Goal: Transaction & Acquisition: Purchase product/service

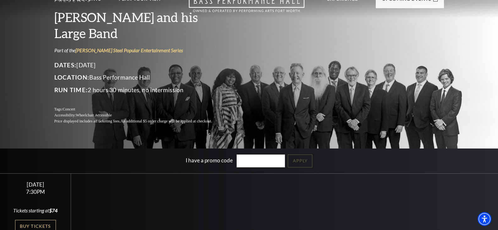
scroll to position [94, 0]
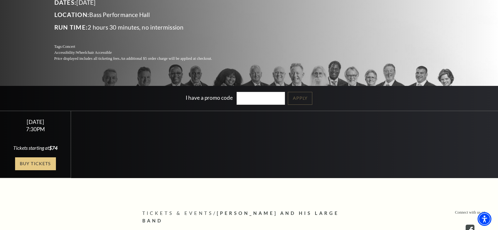
click at [48, 164] on link "Buy Tickets" at bounding box center [35, 163] width 41 height 13
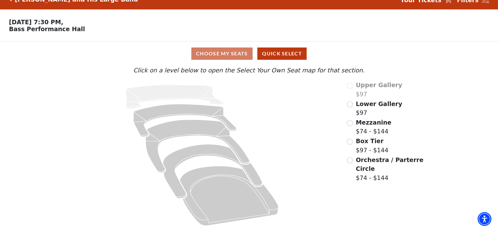
scroll to position [13, 0]
click at [275, 55] on button "Quick Select" at bounding box center [281, 53] width 49 height 12
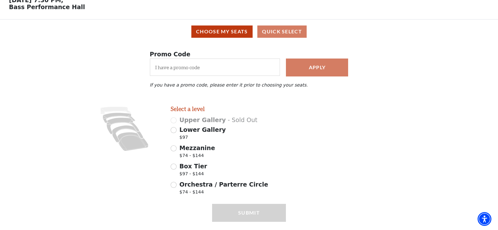
scroll to position [0, 0]
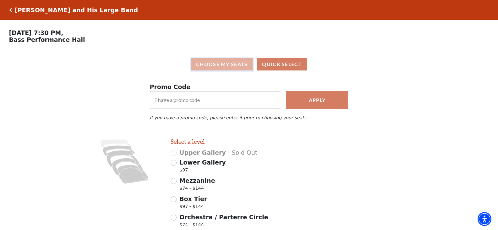
click at [200, 65] on button "Choose My Seats" at bounding box center [221, 64] width 61 height 12
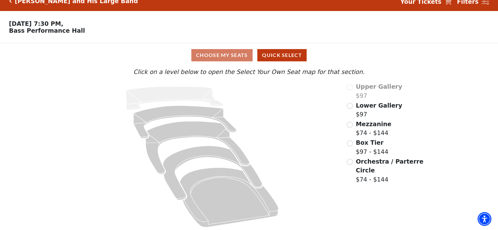
scroll to position [13, 0]
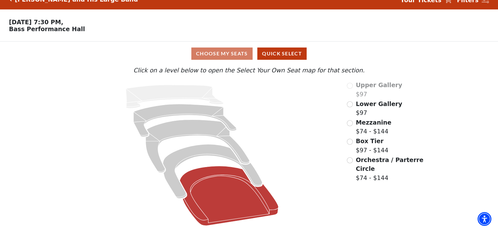
click at [203, 219] on icon at bounding box center [229, 196] width 99 height 60
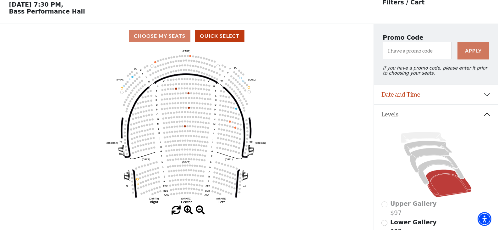
scroll to position [29, 0]
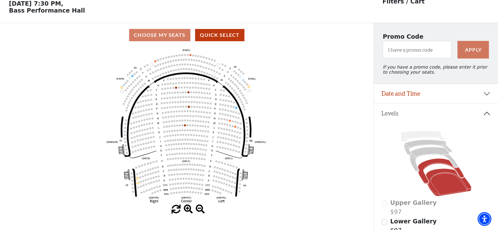
click at [430, 167] on icon at bounding box center [441, 170] width 46 height 25
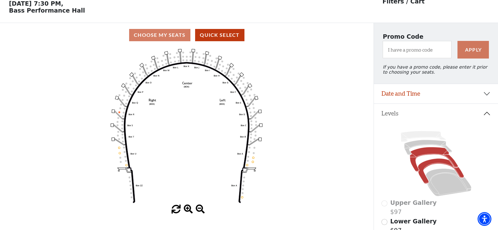
click at [425, 157] on icon at bounding box center [433, 159] width 48 height 24
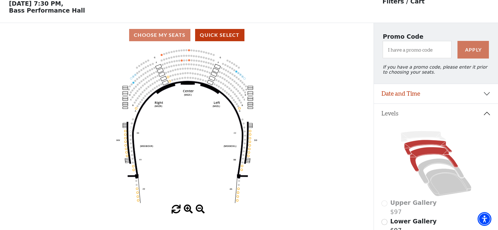
click at [424, 148] on icon at bounding box center [428, 147] width 48 height 15
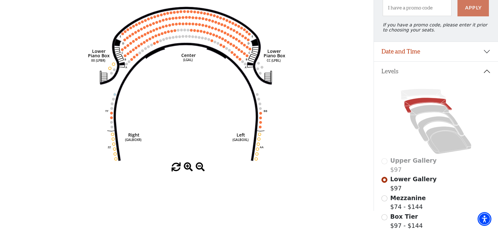
scroll to position [126, 0]
